Goal: Transaction & Acquisition: Book appointment/travel/reservation

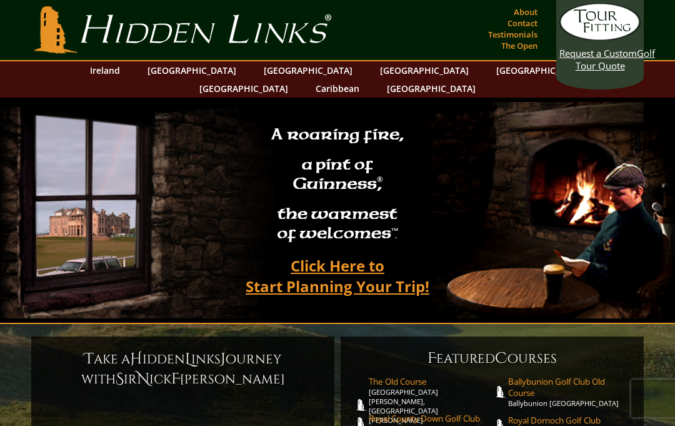
click at [126, 66] on link "Ireland" at bounding box center [105, 70] width 43 height 18
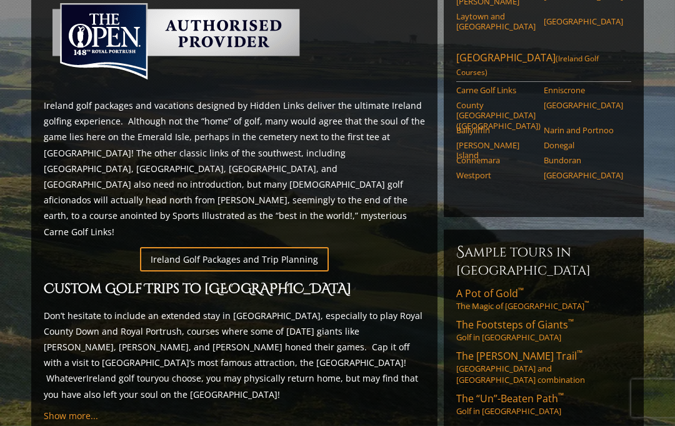
scroll to position [600, 0]
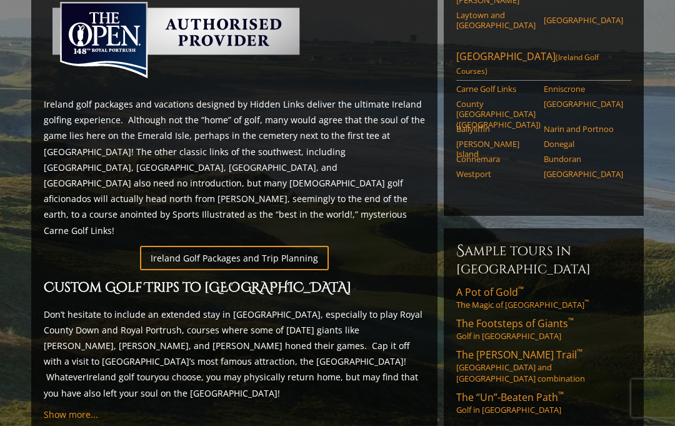
click at [296, 246] on link "Ireland Golf Packages and Trip Planning" at bounding box center [234, 258] width 189 height 24
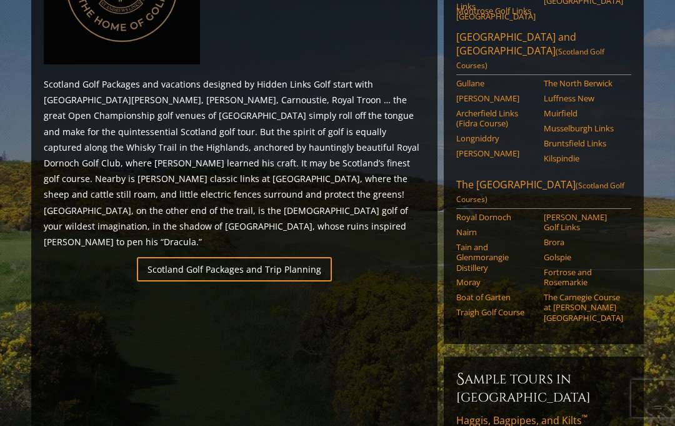
scroll to position [626, 0]
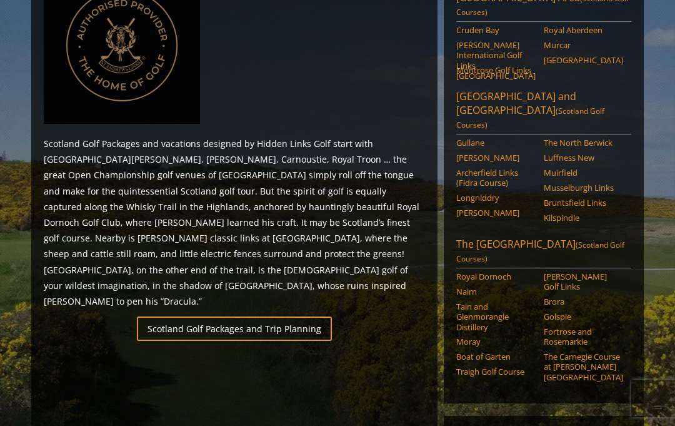
click at [321, 316] on link "Scotland Golf Packages and Trip Planning" at bounding box center [234, 328] width 195 height 24
